Goal: Task Accomplishment & Management: Manage account settings

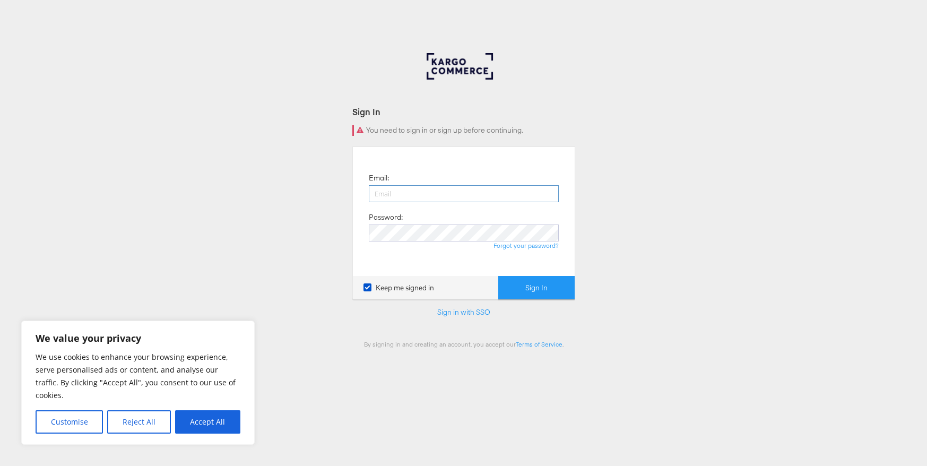
click at [449, 191] on input "email" at bounding box center [464, 193] width 190 height 17
type input "lexi.brown@kargo.com"
click at [525, 285] on button "Sign In" at bounding box center [537, 288] width 76 height 24
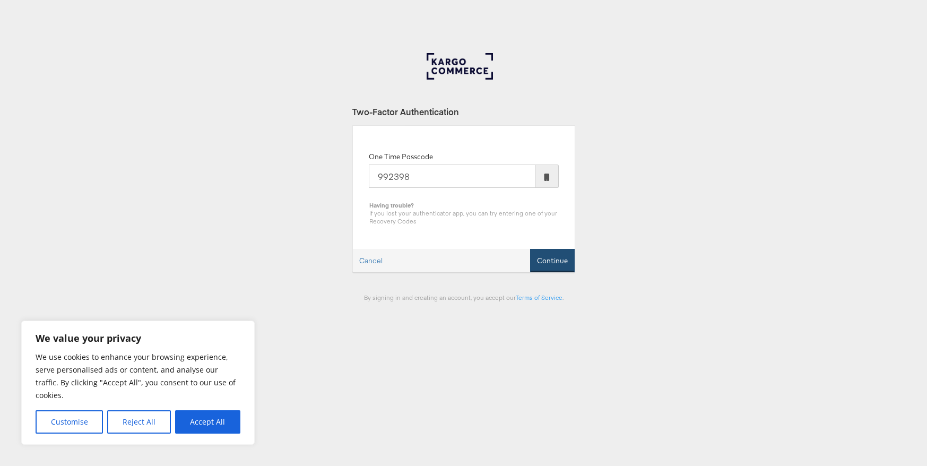
type input "992398"
click at [568, 260] on button "Continue" at bounding box center [552, 261] width 45 height 24
